Goal: Navigation & Orientation: Go to known website

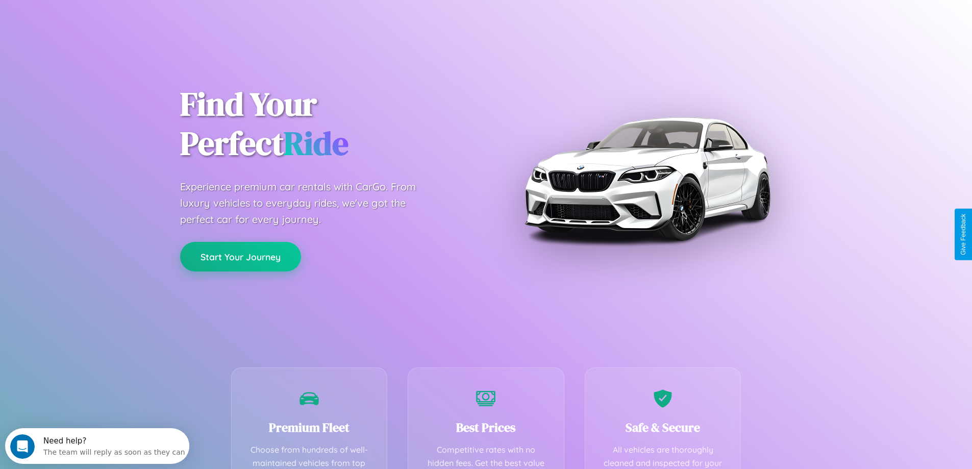
click at [240, 257] on button "Start Your Journey" at bounding box center [240, 257] width 121 height 30
click at [240, 256] on button "Start Your Journey" at bounding box center [240, 257] width 121 height 30
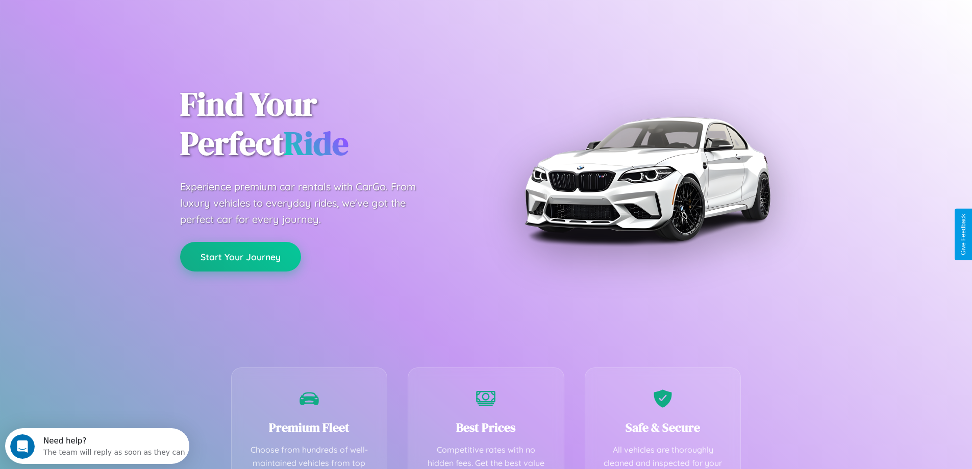
click at [240, 256] on button "Start Your Journey" at bounding box center [240, 257] width 121 height 30
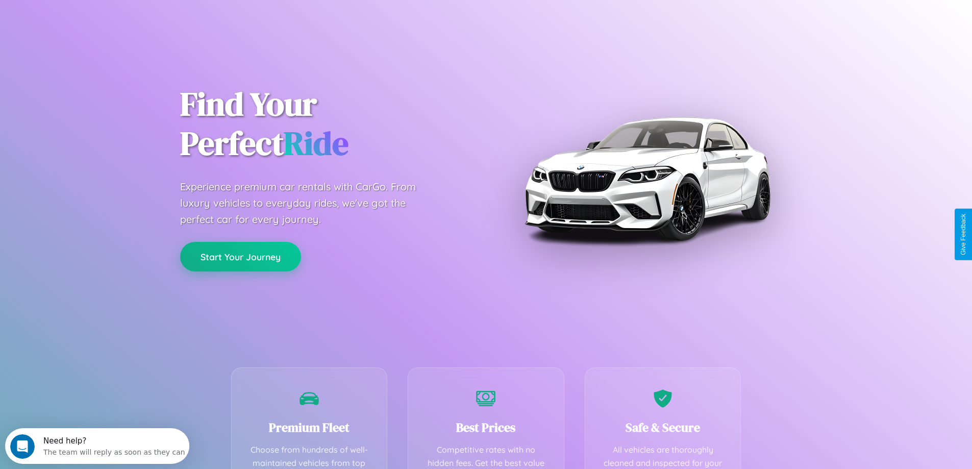
click at [240, 256] on button "Start Your Journey" at bounding box center [240, 257] width 121 height 30
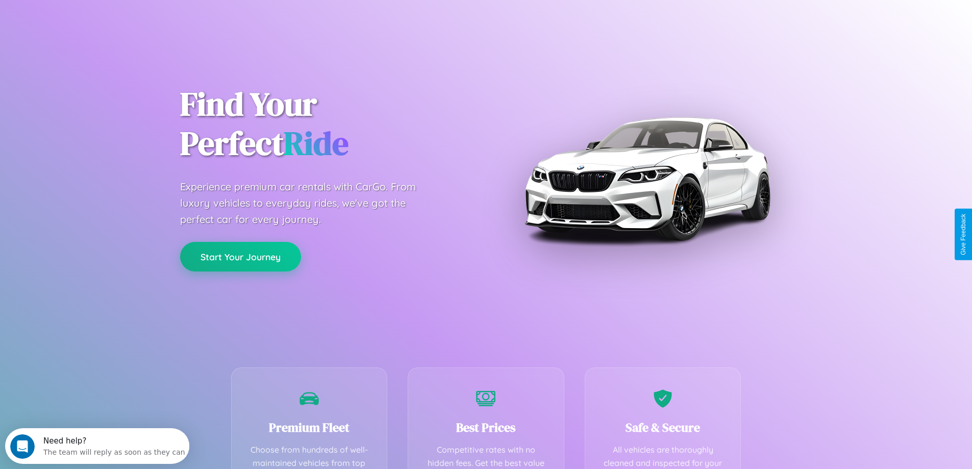
click at [240, 256] on button "Start Your Journey" at bounding box center [240, 257] width 121 height 30
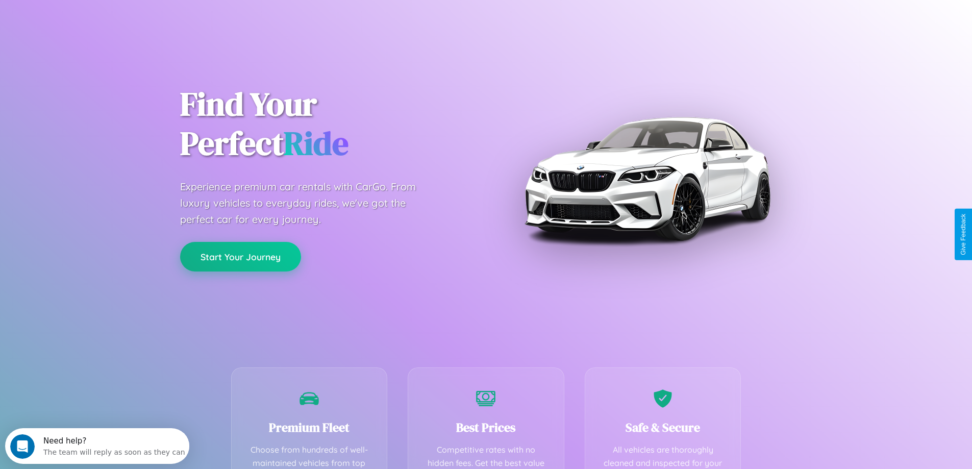
click at [240, 256] on button "Start Your Journey" at bounding box center [240, 257] width 121 height 30
